Goal: Information Seeking & Learning: Find specific fact

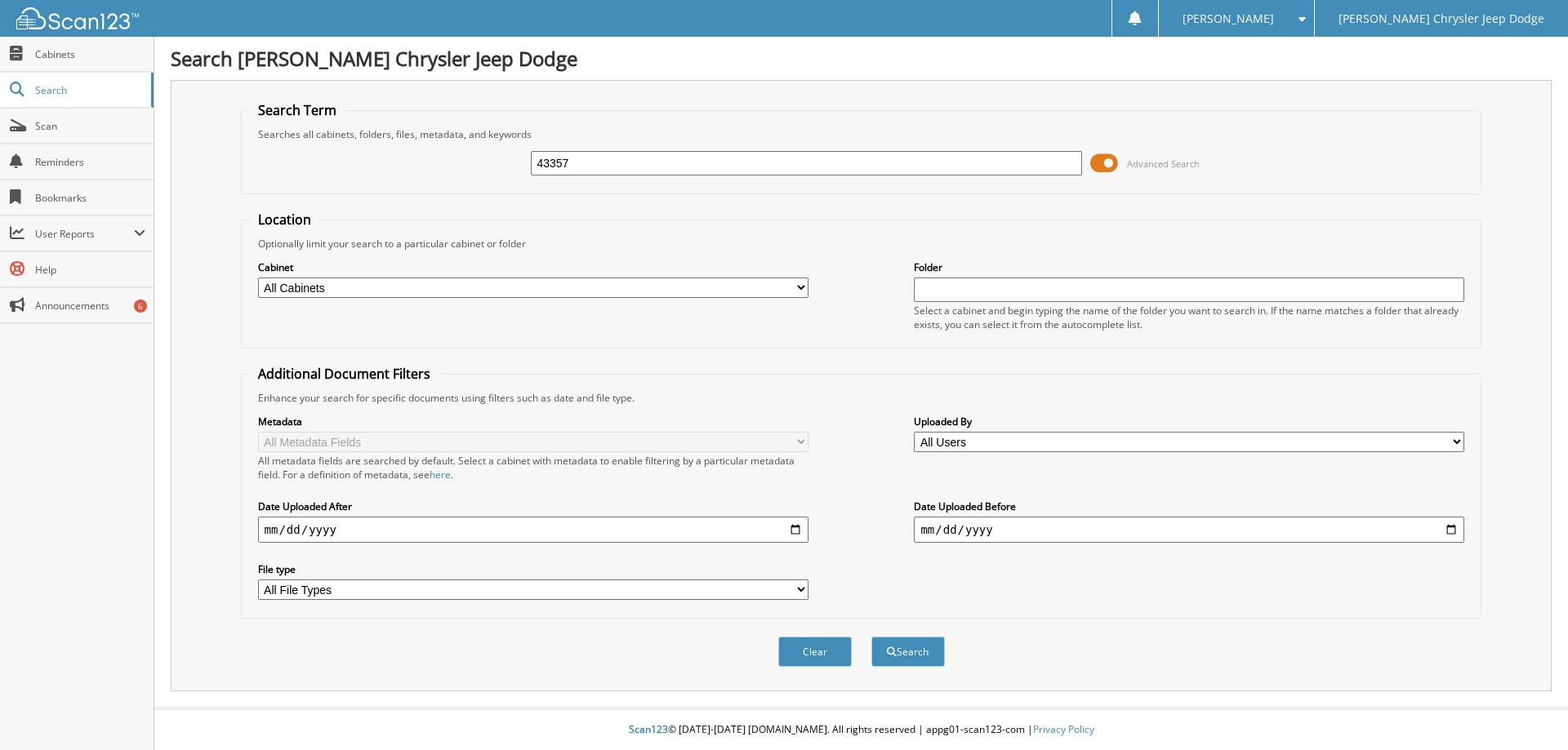
type input "43357"
click at [871, 637] on button "Search" at bounding box center [908, 652] width 73 height 30
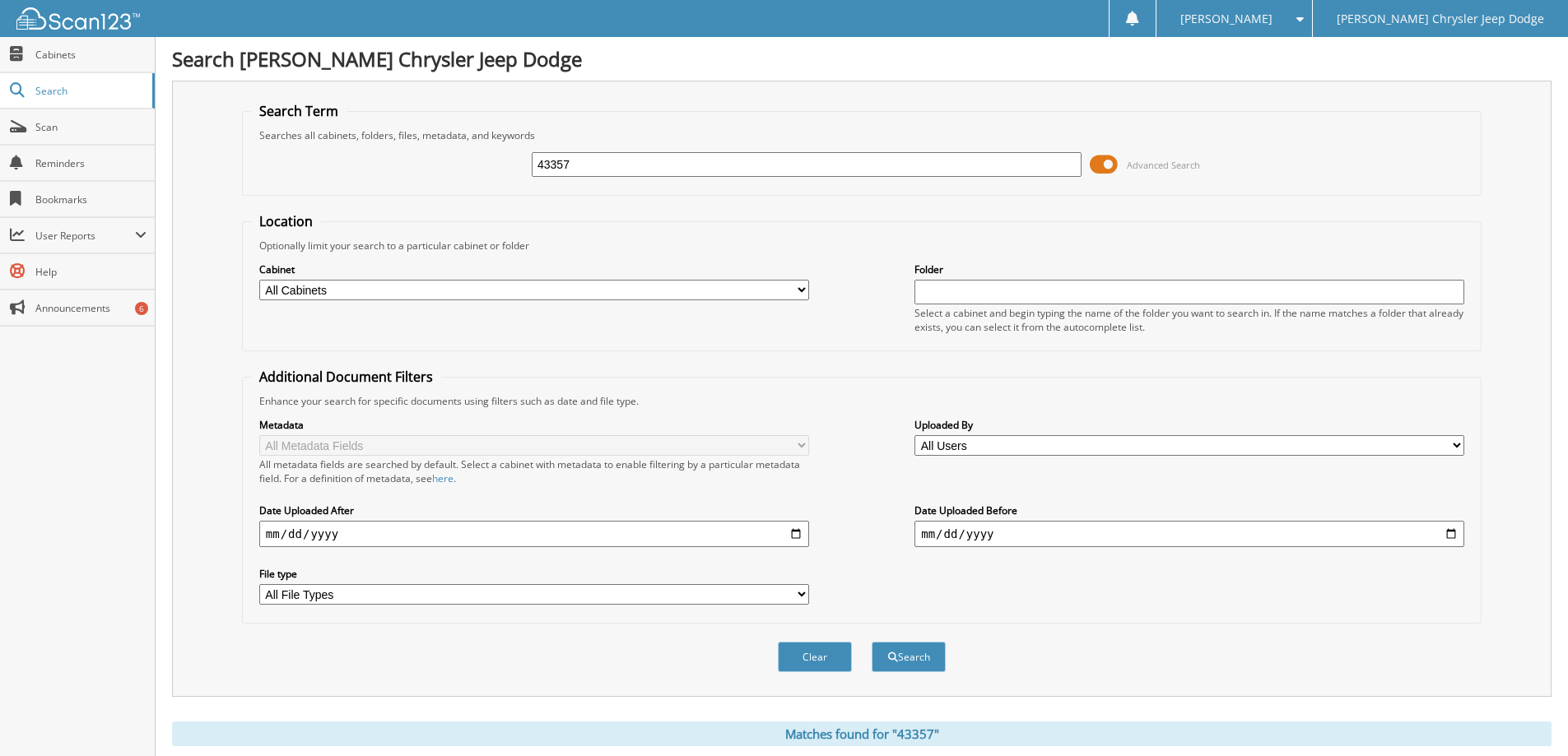
click at [809, 281] on div "Cabinet All Cabinets PARTS INVOICES SERVICE CONTRACTS SERVICE RO Needs Filing F…" at bounding box center [862, 297] width 1222 height 90
click at [807, 286] on select "All Cabinets PARTS INVOICES SERVICE CONTRACTS SERVICE RO Needs Filing" at bounding box center [534, 290] width 550 height 20
select select "6460"
click at [260, 280] on select "All Cabinets PARTS INVOICES SERVICE CONTRACTS SERVICE RO Needs Filing" at bounding box center [534, 290] width 550 height 20
click at [896, 649] on button "Search" at bounding box center [908, 657] width 74 height 30
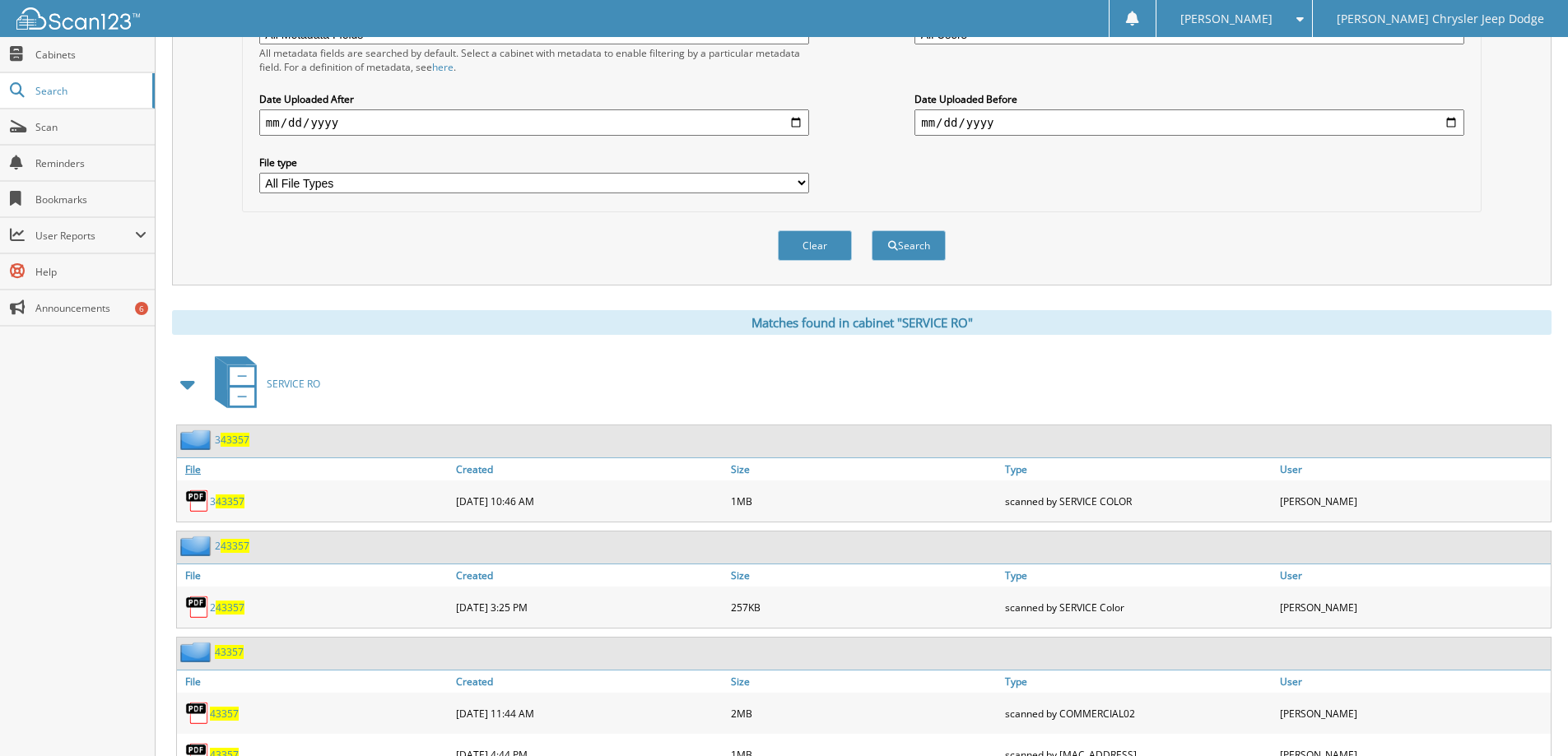
scroll to position [494, 0]
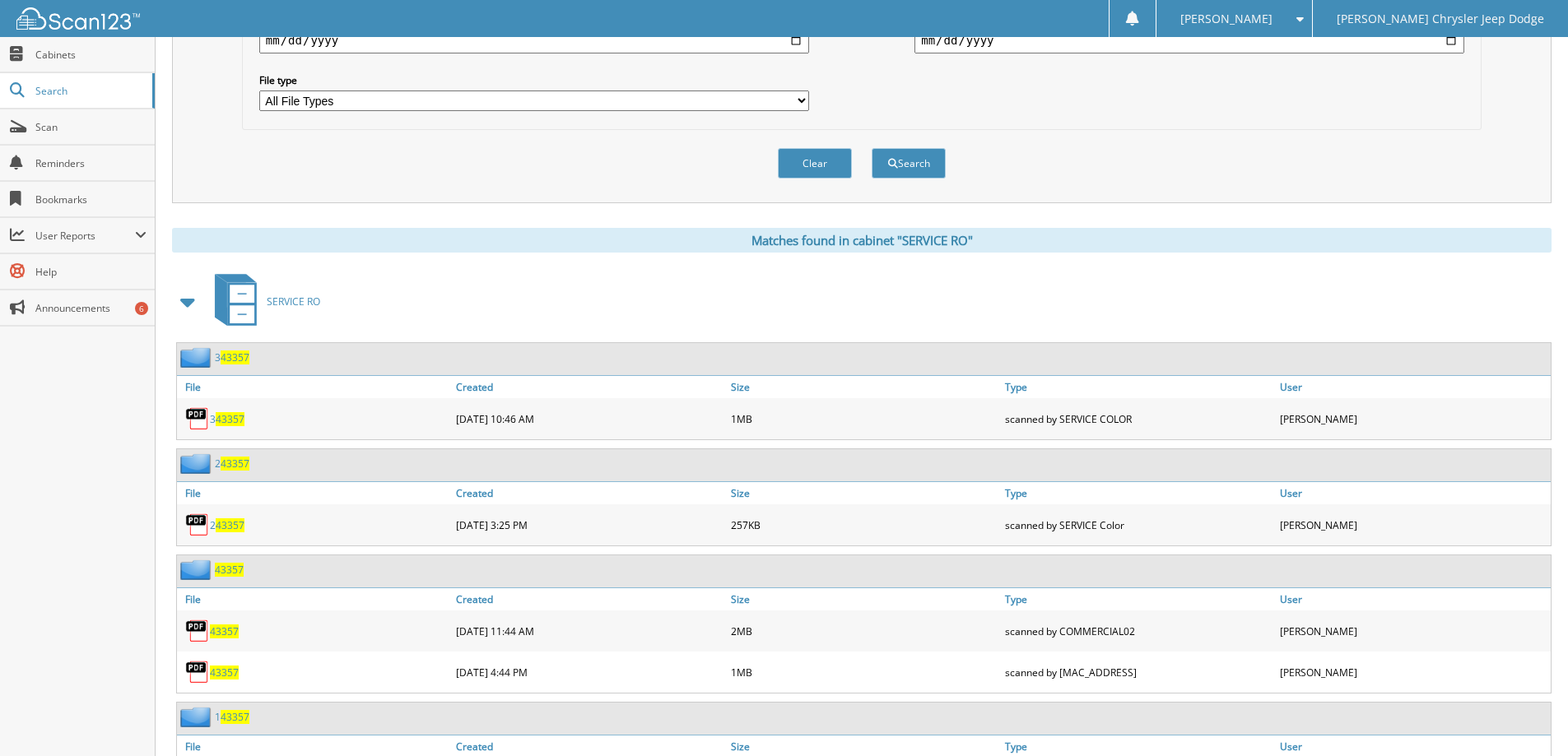
click at [229, 633] on span "43357" at bounding box center [224, 632] width 29 height 14
click at [216, 677] on span "43357" at bounding box center [224, 672] width 29 height 14
click at [229, 676] on span "43357" at bounding box center [224, 672] width 29 height 14
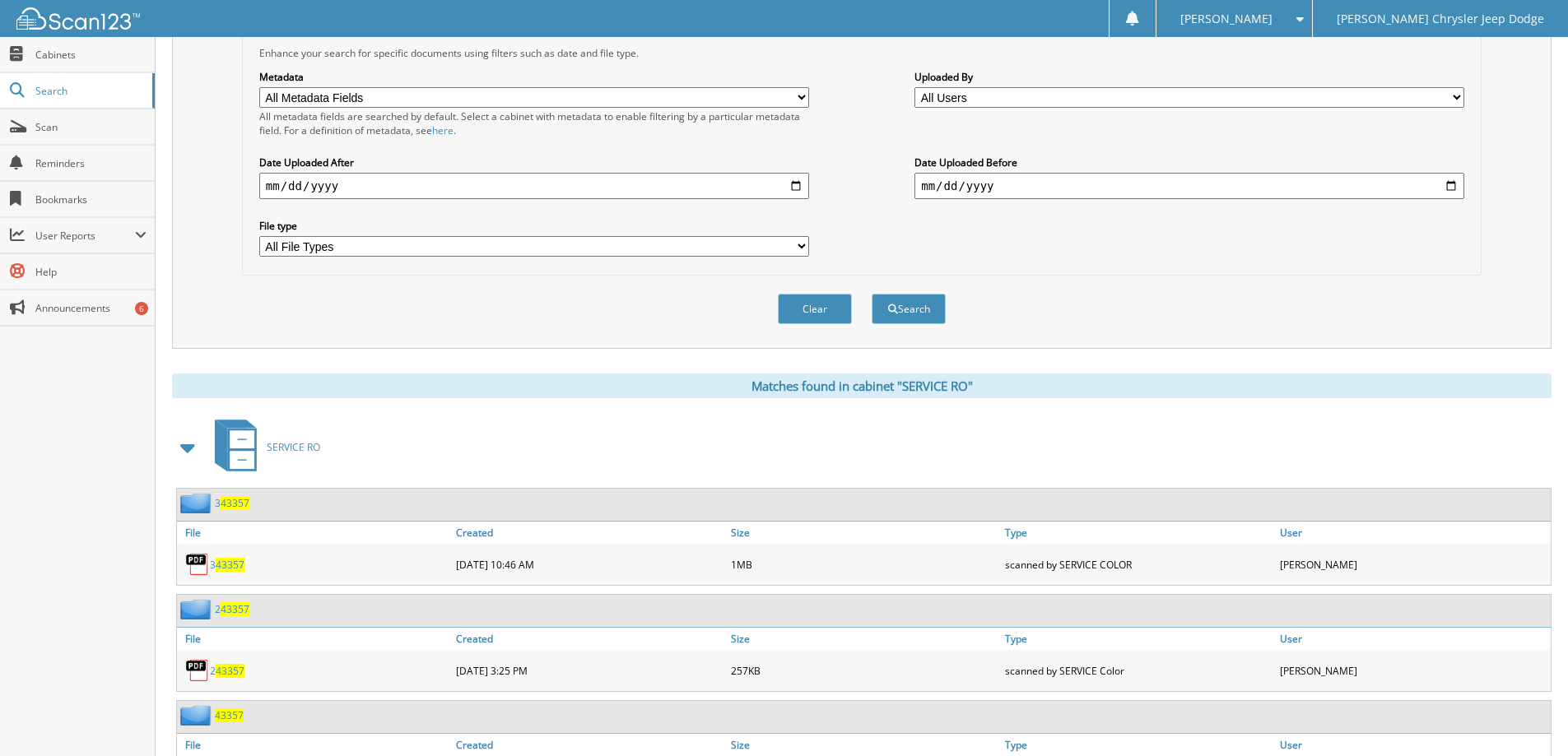
scroll to position [165, 0]
